Goal: Task Accomplishment & Management: Use online tool/utility

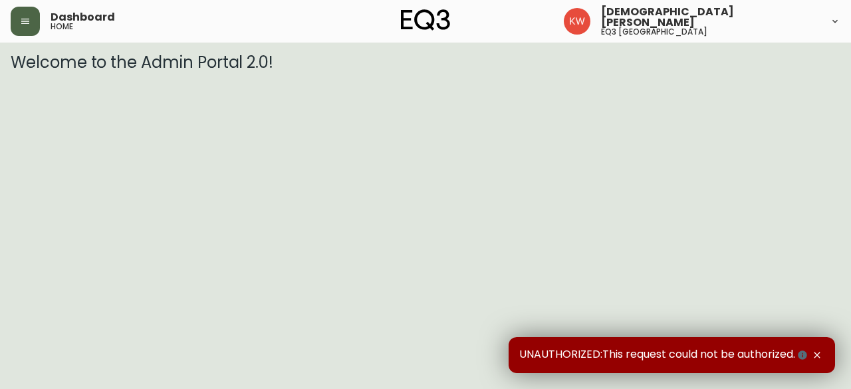
click at [34, 18] on button "button" at bounding box center [25, 21] width 29 height 29
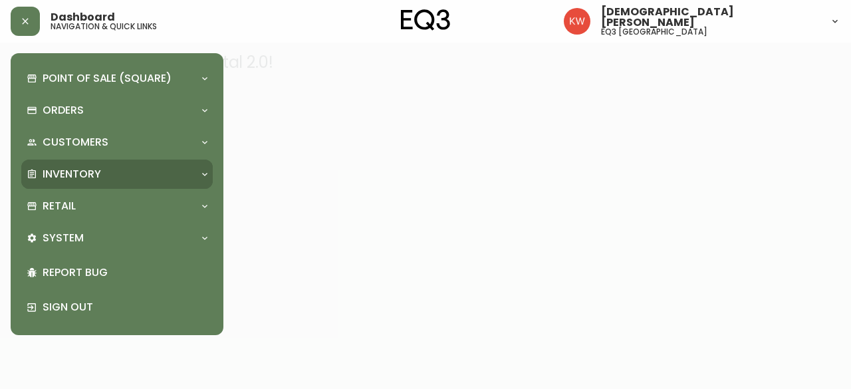
click at [207, 170] on icon at bounding box center [204, 174] width 11 height 11
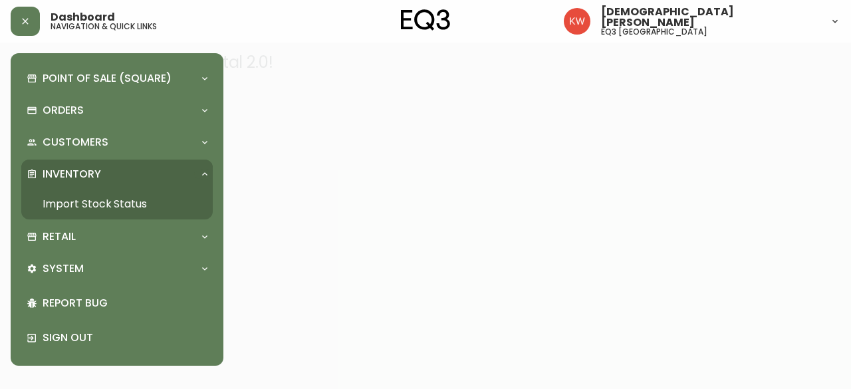
click at [140, 196] on link "Import Stock Status" at bounding box center [116, 204] width 191 height 31
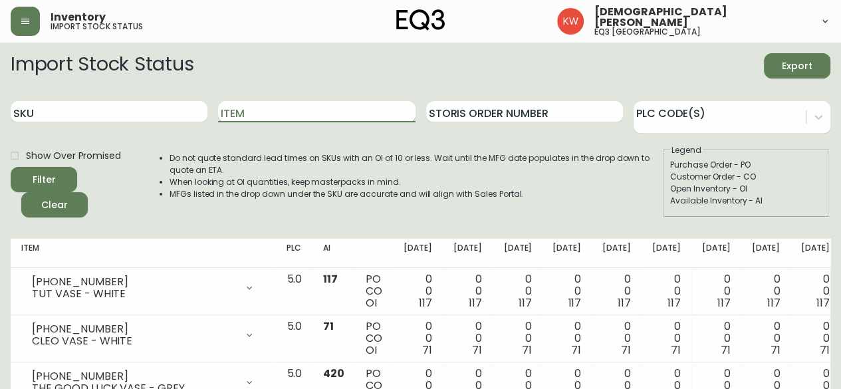
click at [258, 108] on input "Item" at bounding box center [316, 111] width 197 height 21
type input "alfi"
click at [11, 167] on button "Filter" at bounding box center [44, 179] width 66 height 25
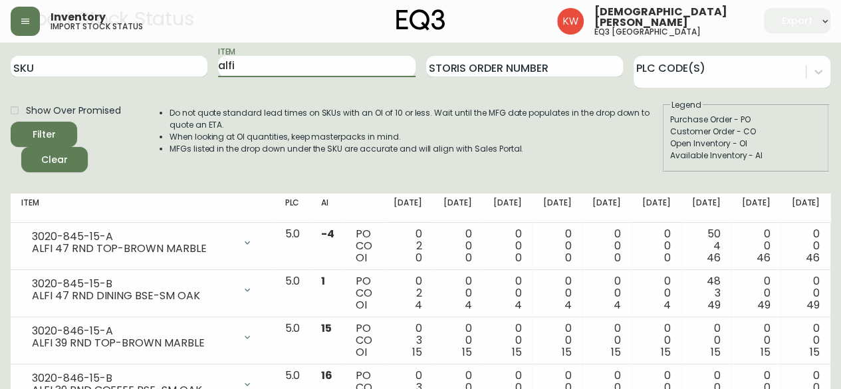
scroll to position [66, 0]
